Goal: Task Accomplishment & Management: Manage account settings

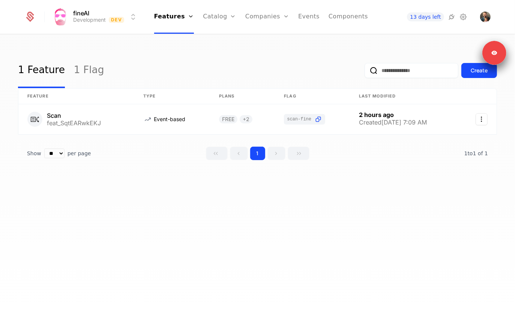
click at [459, 16] on icon at bounding box center [463, 16] width 9 height 9
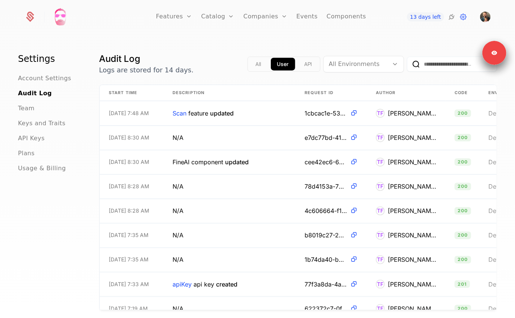
click at [31, 141] on span "API Keys" at bounding box center [31, 138] width 27 height 9
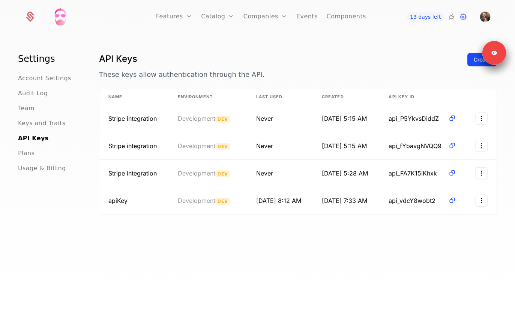
click at [453, 18] on icon at bounding box center [451, 16] width 9 height 9
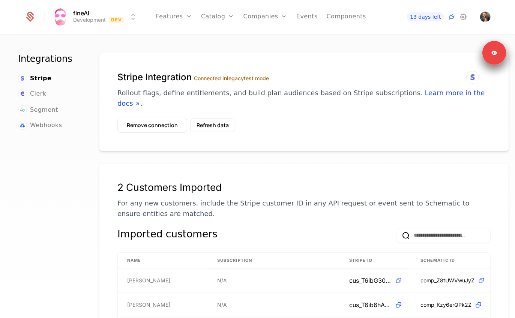
click at [226, 79] on label "Connected in legacy test mode" at bounding box center [231, 78] width 75 height 6
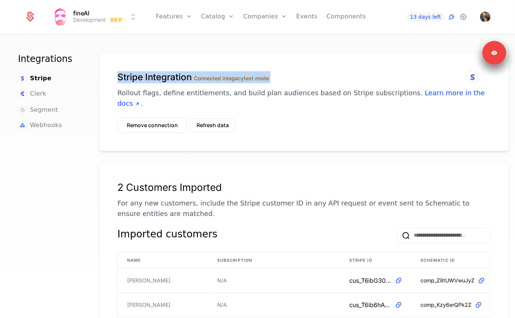
click at [226, 79] on label "Connected in legacy test mode" at bounding box center [231, 78] width 75 height 6
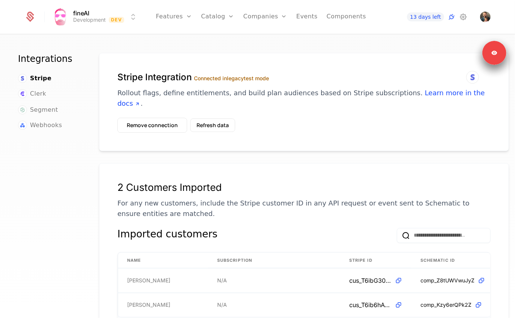
click at [226, 92] on p "Rollout flags, define entitlements, and build plan audiences based on Stripe su…" at bounding box center [303, 98] width 373 height 21
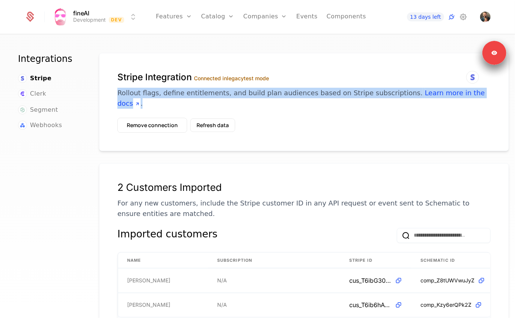
click at [226, 92] on p "Rollout flags, define entitlements, and build plan audiences based on Stripe su…" at bounding box center [303, 98] width 373 height 21
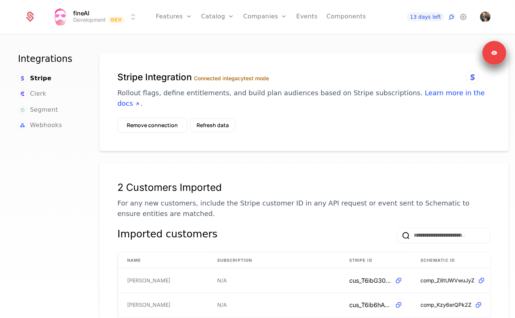
click at [194, 73] on h1 "Stripe Integration Connected in legacy test mode" at bounding box center [303, 77] width 373 height 12
drag, startPoint x: 195, startPoint y: 78, endPoint x: 275, endPoint y: 80, distance: 80.3
click at [275, 80] on h1 "Stripe Integration Connected in legacy test mode" at bounding box center [303, 77] width 373 height 12
drag, startPoint x: 275, startPoint y: 80, endPoint x: 196, endPoint y: 77, distance: 79.2
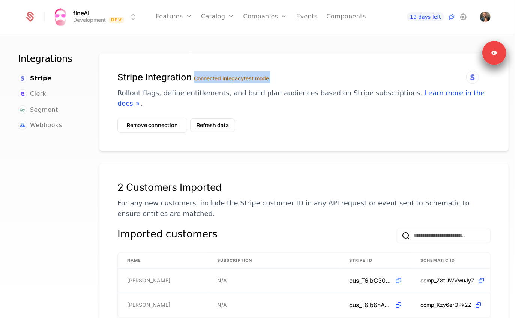
click at [196, 77] on h1 "Stripe Integration Connected in legacy test mode" at bounding box center [303, 77] width 373 height 12
click at [196, 77] on label "Connected in legacy test mode" at bounding box center [231, 78] width 75 height 6
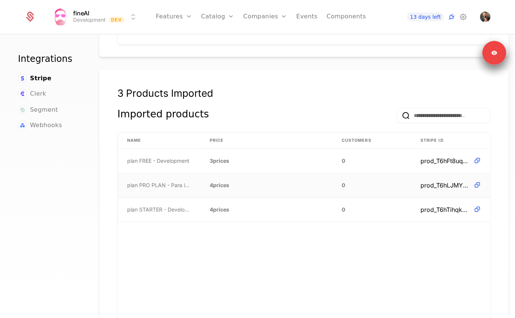
scroll to position [430, 0]
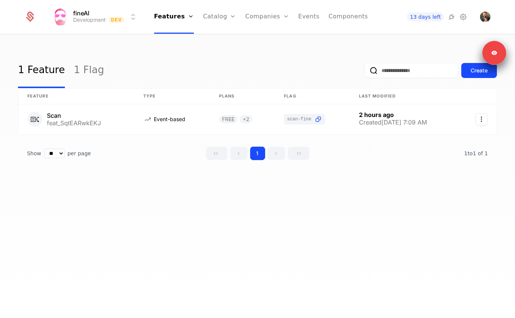
click at [357, 19] on link "Components" at bounding box center [348, 17] width 39 height 34
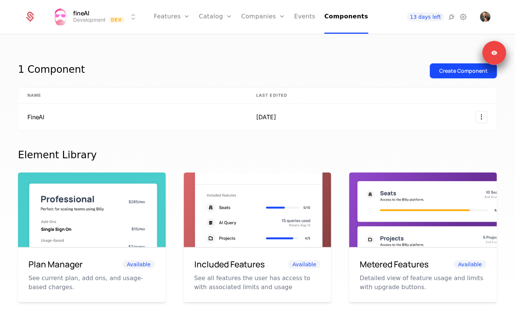
click at [452, 19] on icon at bounding box center [451, 16] width 9 height 9
